Goal: Transaction & Acquisition: Purchase product/service

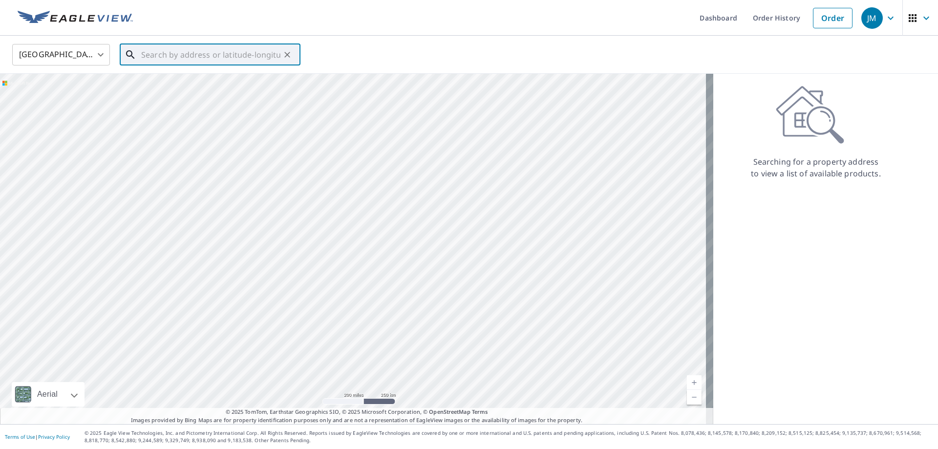
click at [195, 58] on input "text" at bounding box center [210, 54] width 139 height 27
click at [177, 92] on p "[GEOGRAPHIC_DATA]" at bounding box center [215, 94] width 153 height 10
type input "[STREET_ADDRESS]"
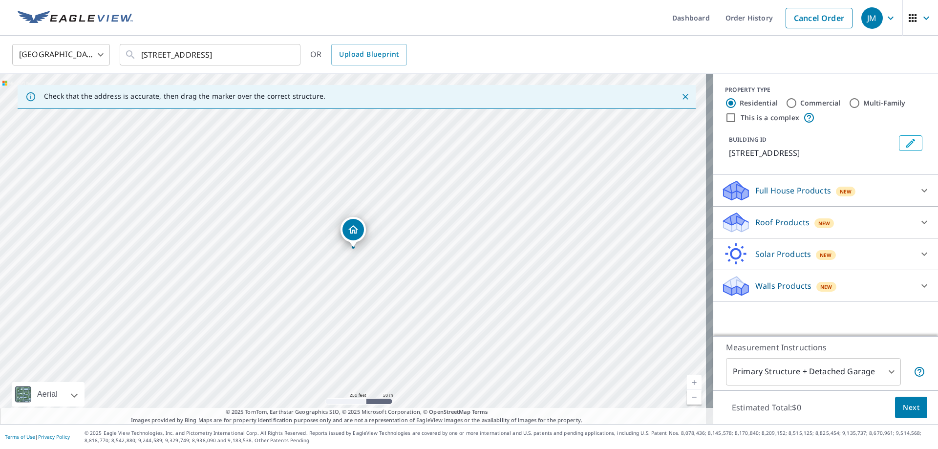
click at [741, 223] on icon at bounding box center [735, 226] width 25 height 12
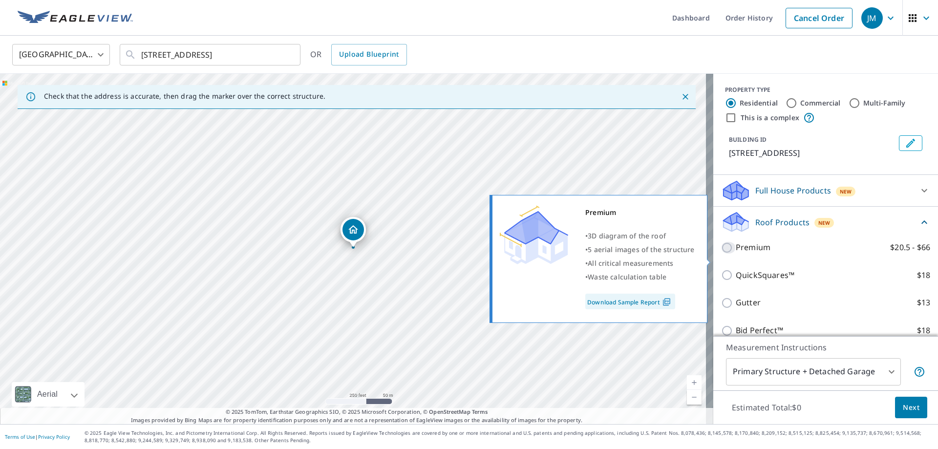
drag, startPoint x: 725, startPoint y: 261, endPoint x: 736, endPoint y: 273, distance: 16.6
click at [726, 253] on input "Premium $20.5 - $66" at bounding box center [728, 248] width 15 height 12
checkbox input "true"
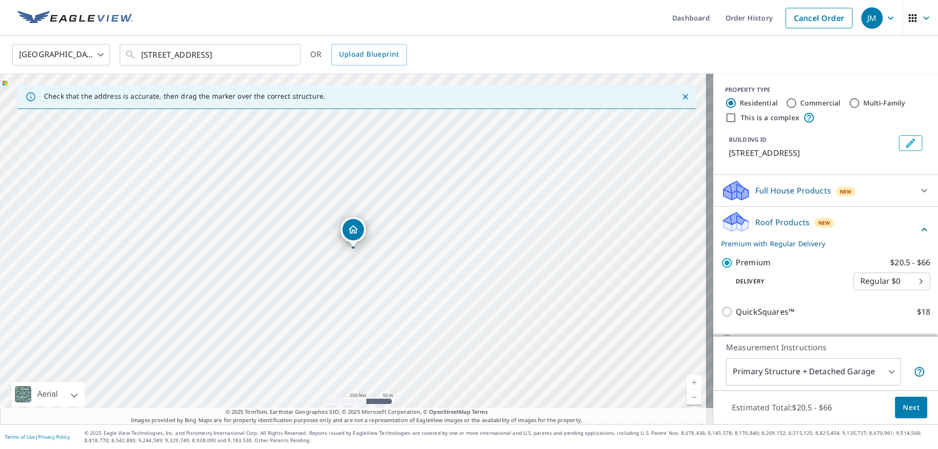
click at [903, 401] on span "Next" at bounding box center [911, 407] width 17 height 12
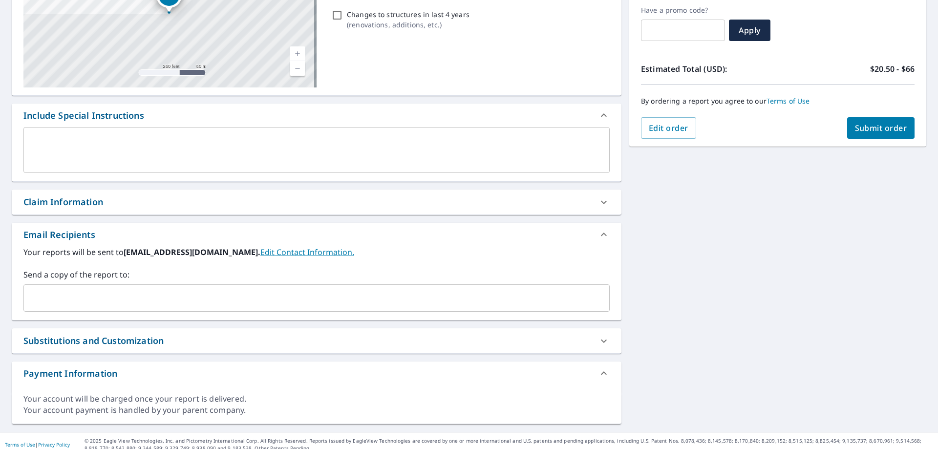
scroll to position [173, 0]
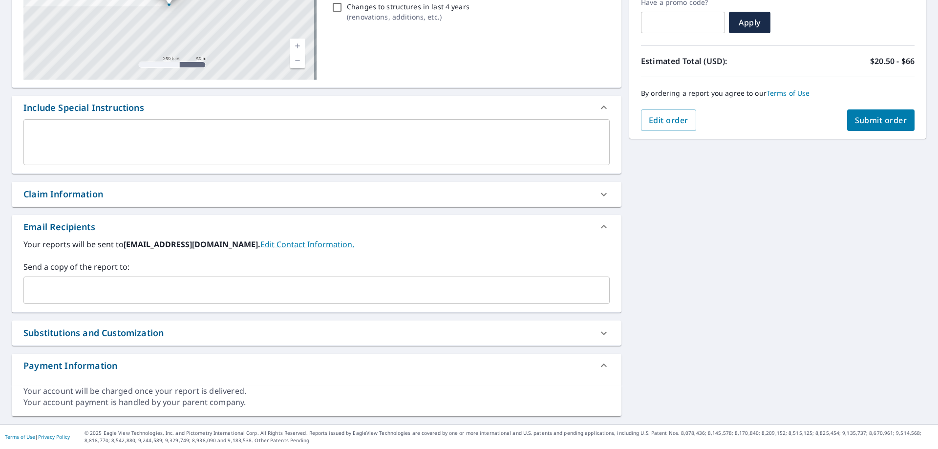
click at [66, 286] on input "text" at bounding box center [309, 290] width 563 height 19
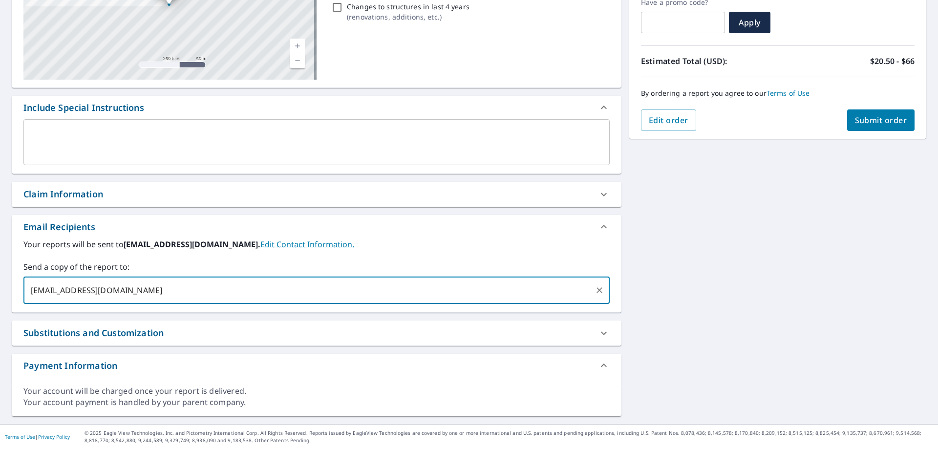
type input "[EMAIL_ADDRESS][DOMAIN_NAME]"
click at [883, 123] on span "Submit order" at bounding box center [881, 120] width 52 height 11
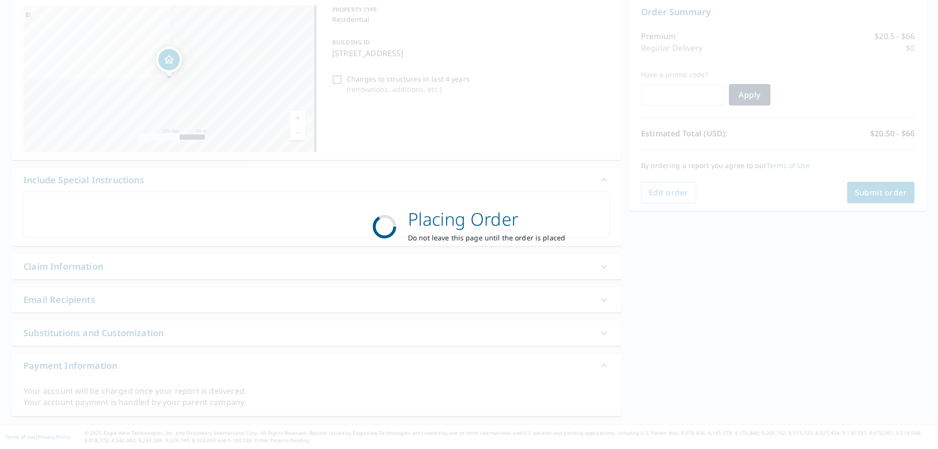
scroll to position [101, 0]
